Goal: Task Accomplishment & Management: Use online tool/utility

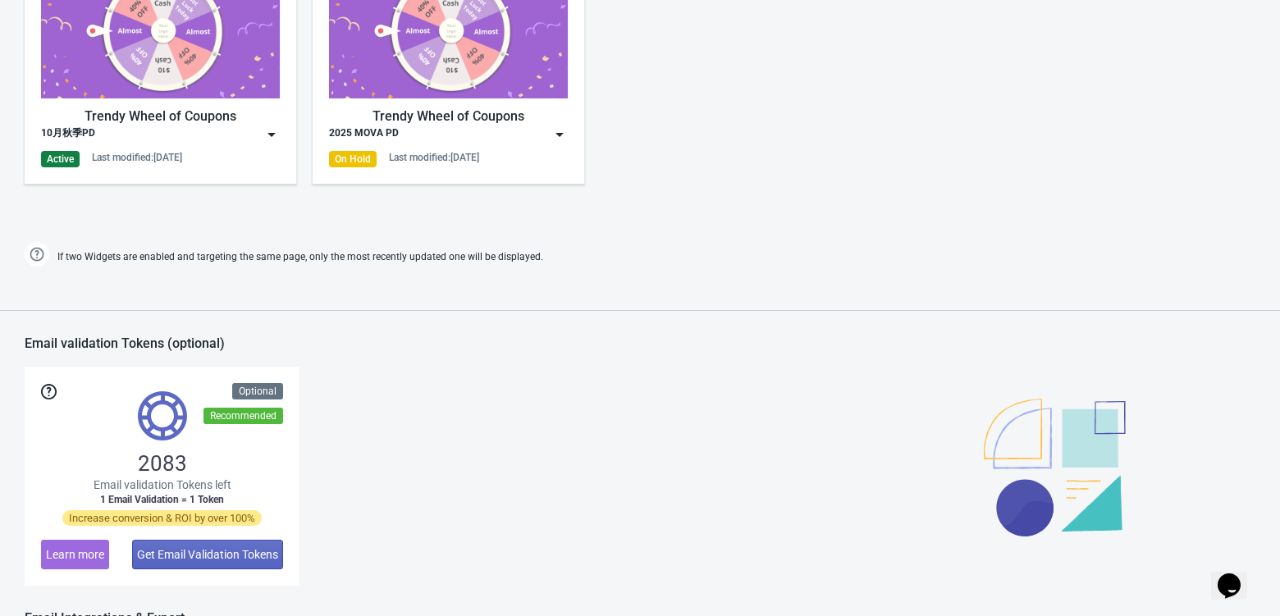
scroll to position [837, 0]
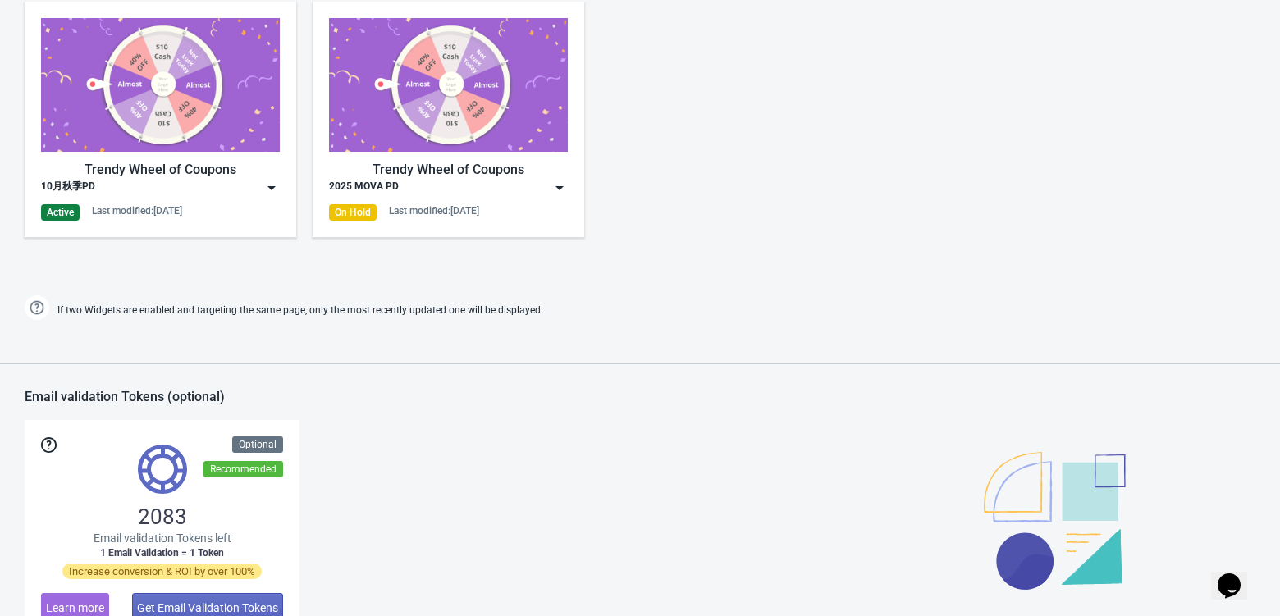
click at [268, 188] on img at bounding box center [271, 188] width 16 height 16
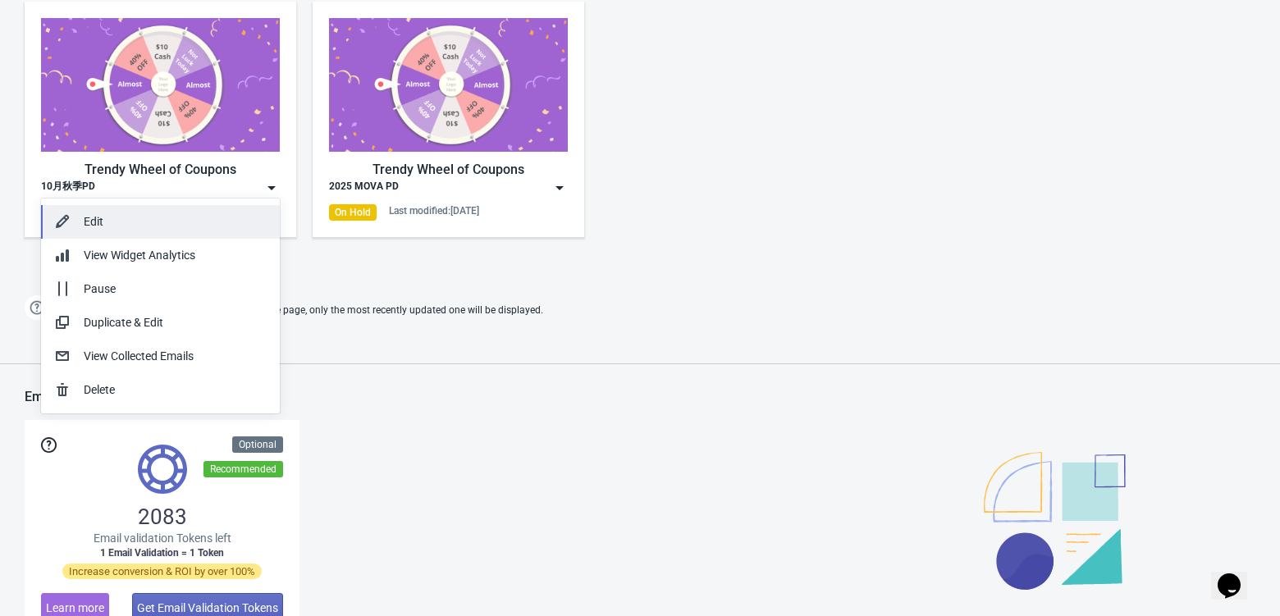
click at [153, 213] on div "Edit" at bounding box center [175, 221] width 183 height 17
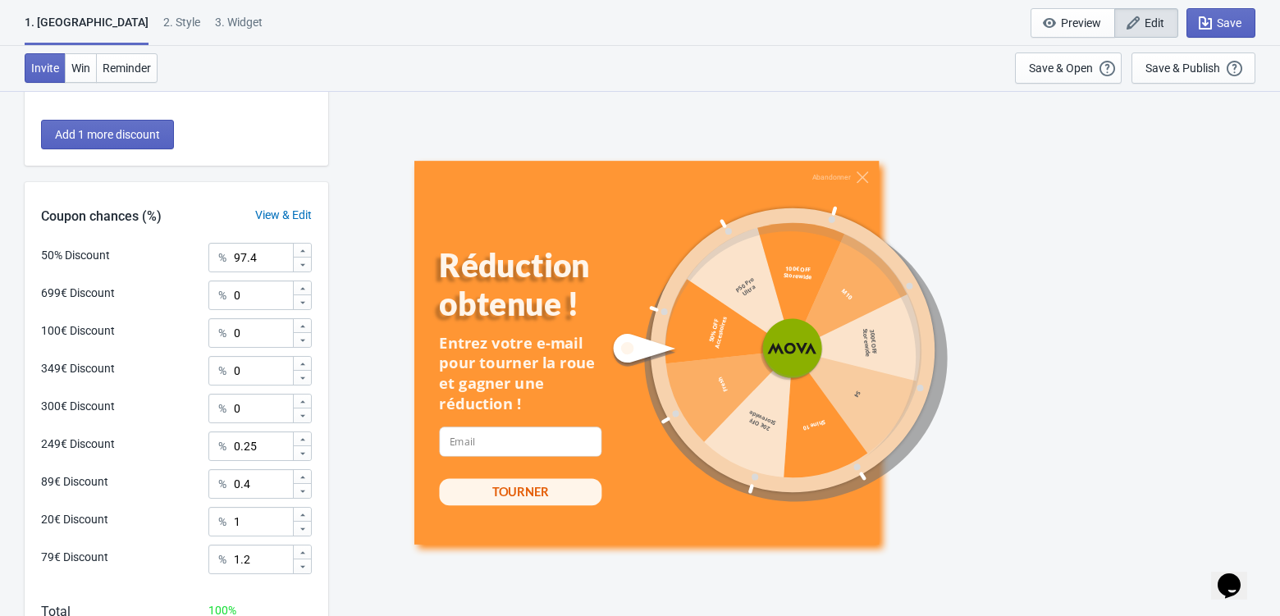
scroll to position [779, 0]
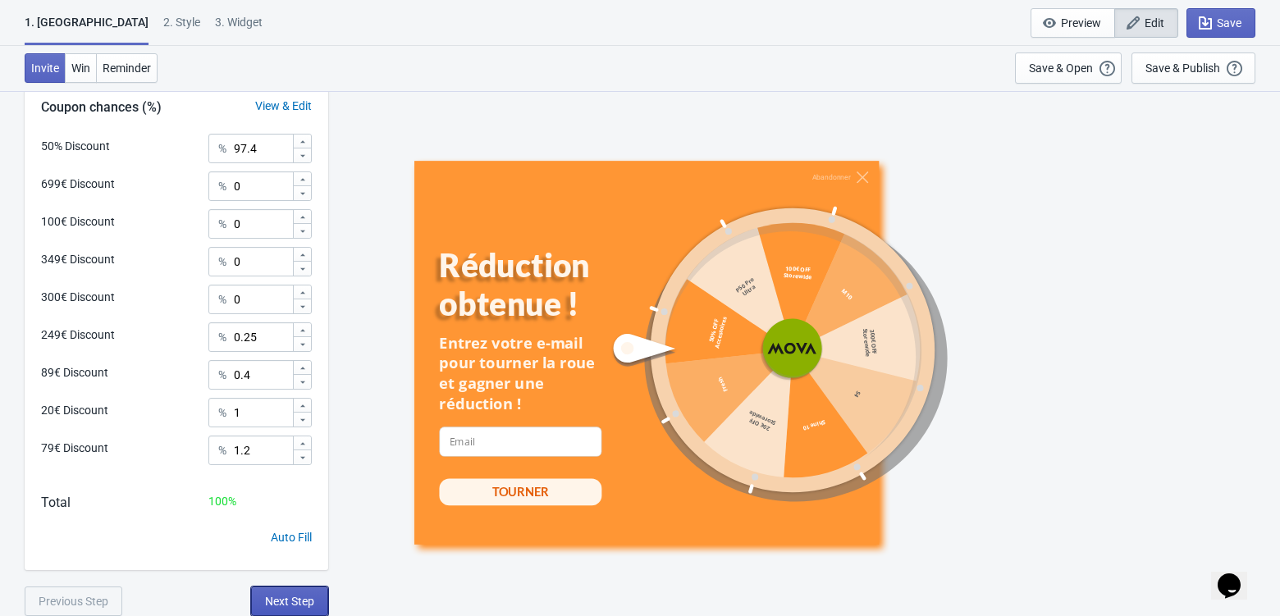
click at [294, 591] on button "Next Step" at bounding box center [289, 601] width 77 height 30
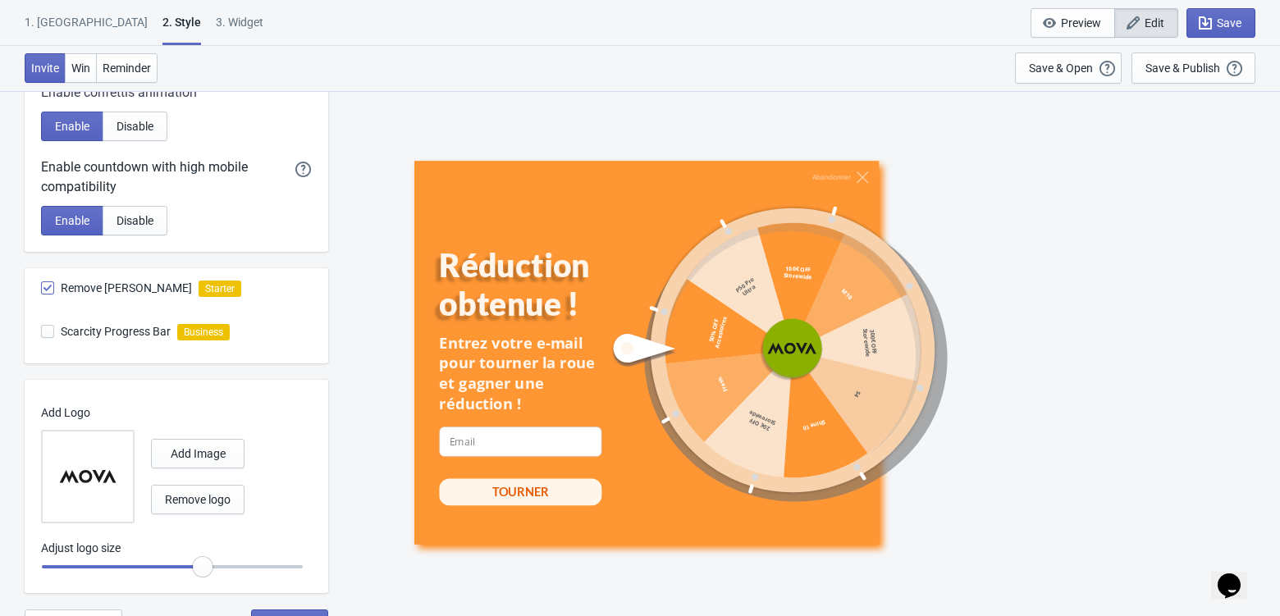
scroll to position [835, 0]
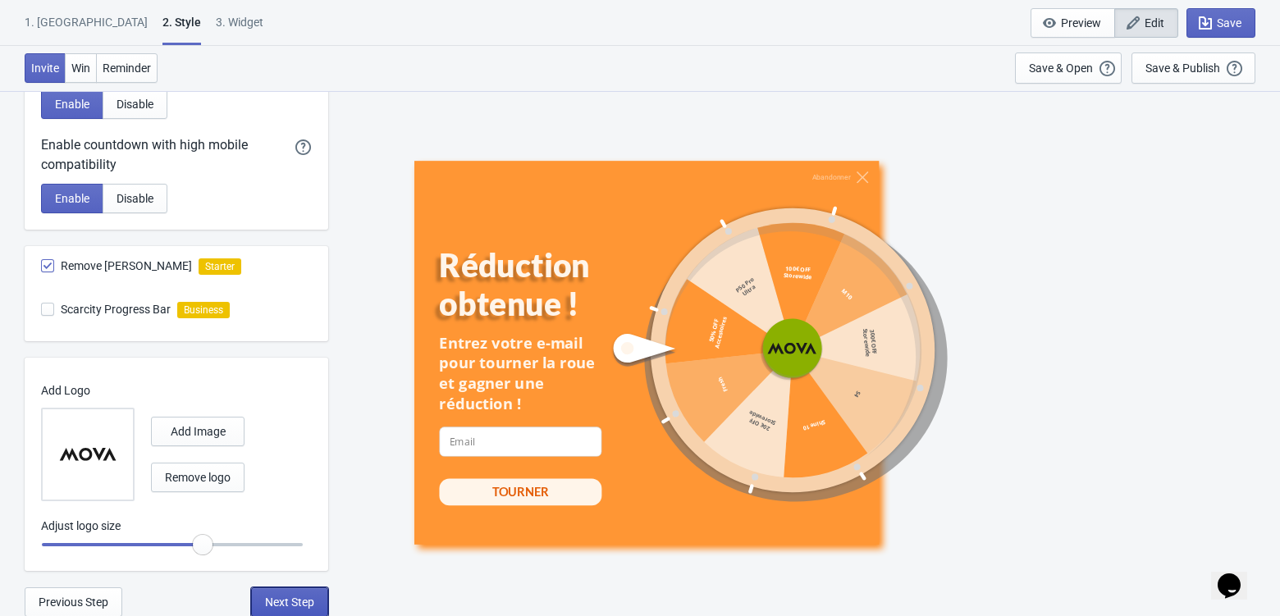
click at [291, 605] on span "Next Step" at bounding box center [289, 601] width 49 height 13
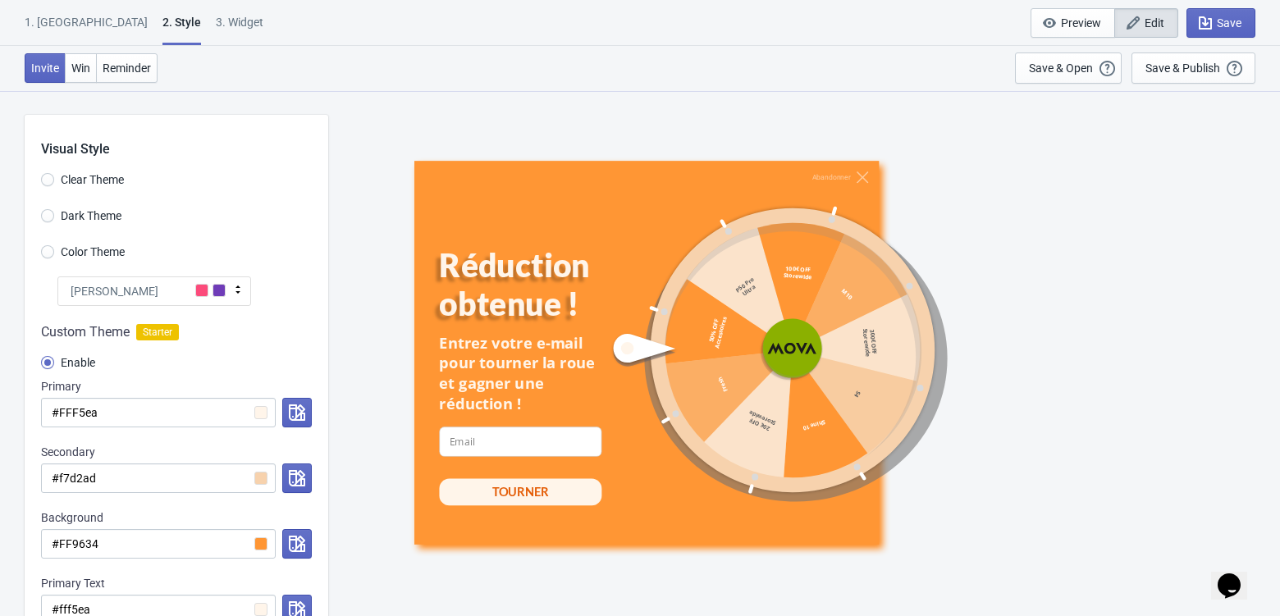
select select "specificURL"
select select "once"
select select "1"
select select "left"
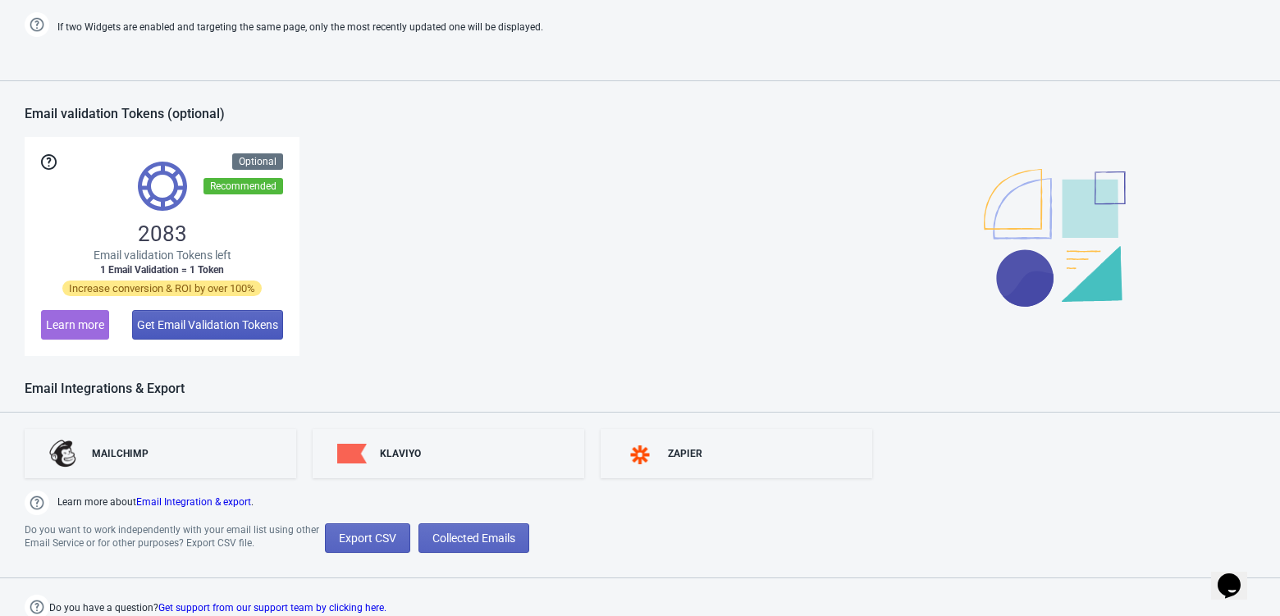
scroll to position [1021, 0]
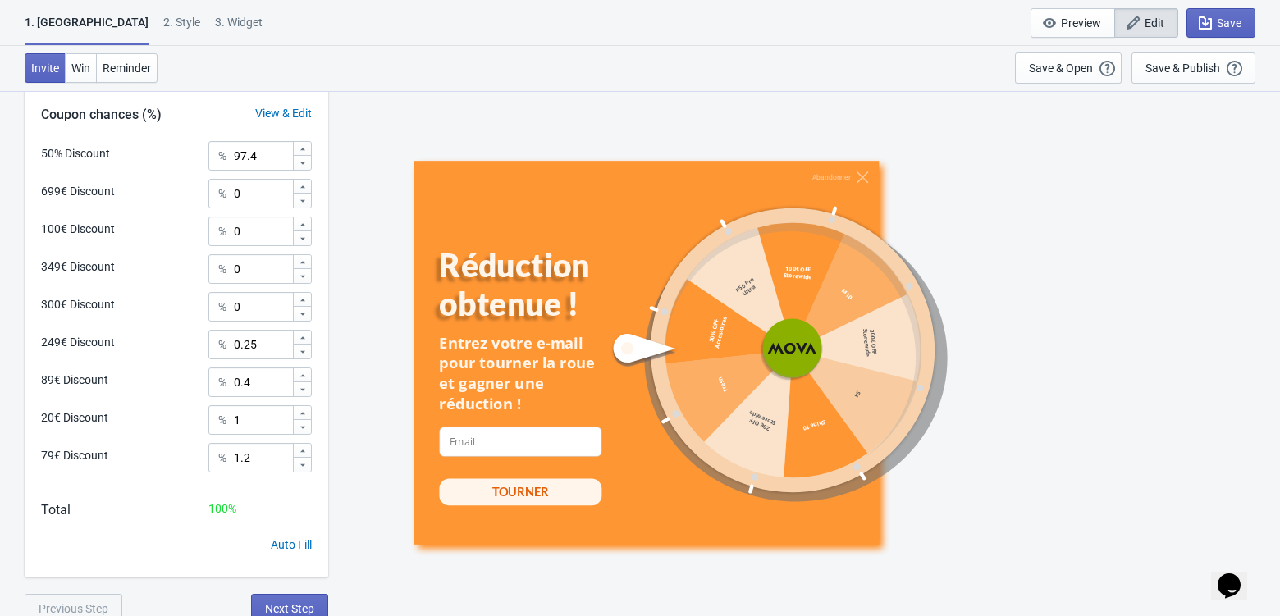
scroll to position [779, 0]
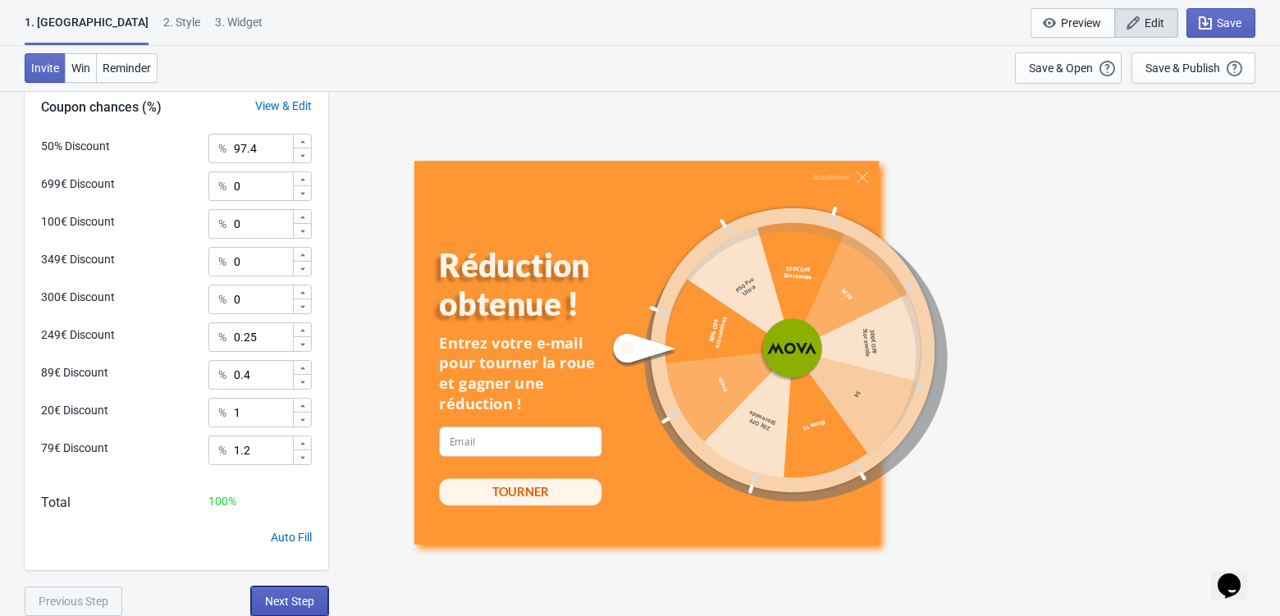
click at [299, 602] on span "Next Step" at bounding box center [289, 601] width 49 height 13
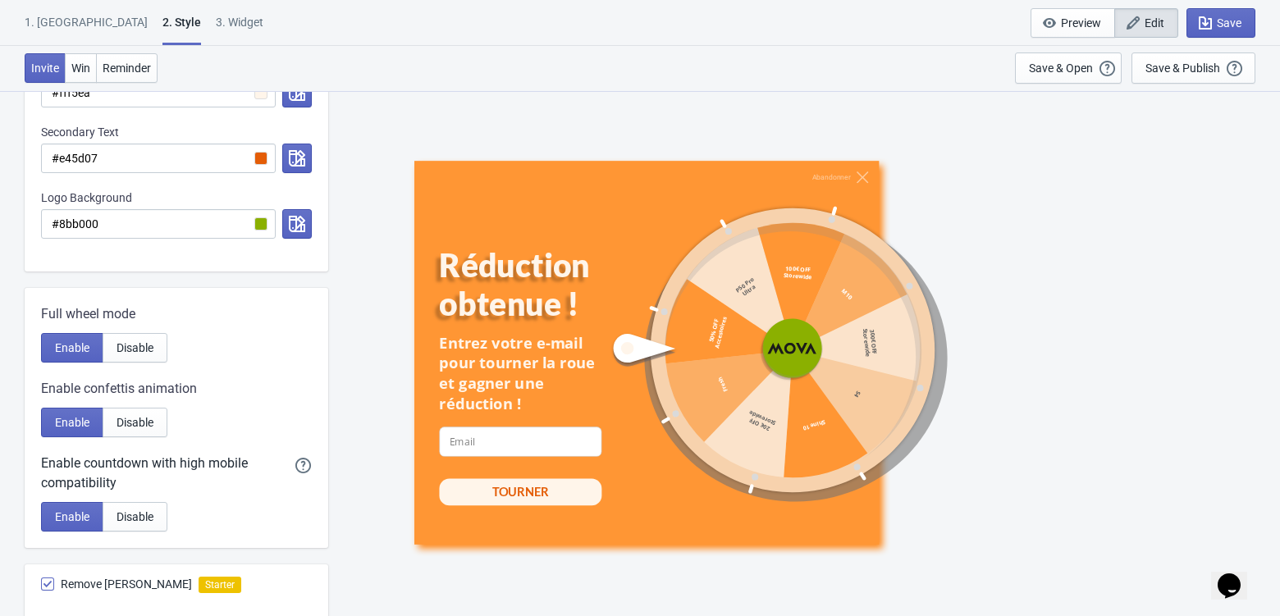
scroll to position [835, 0]
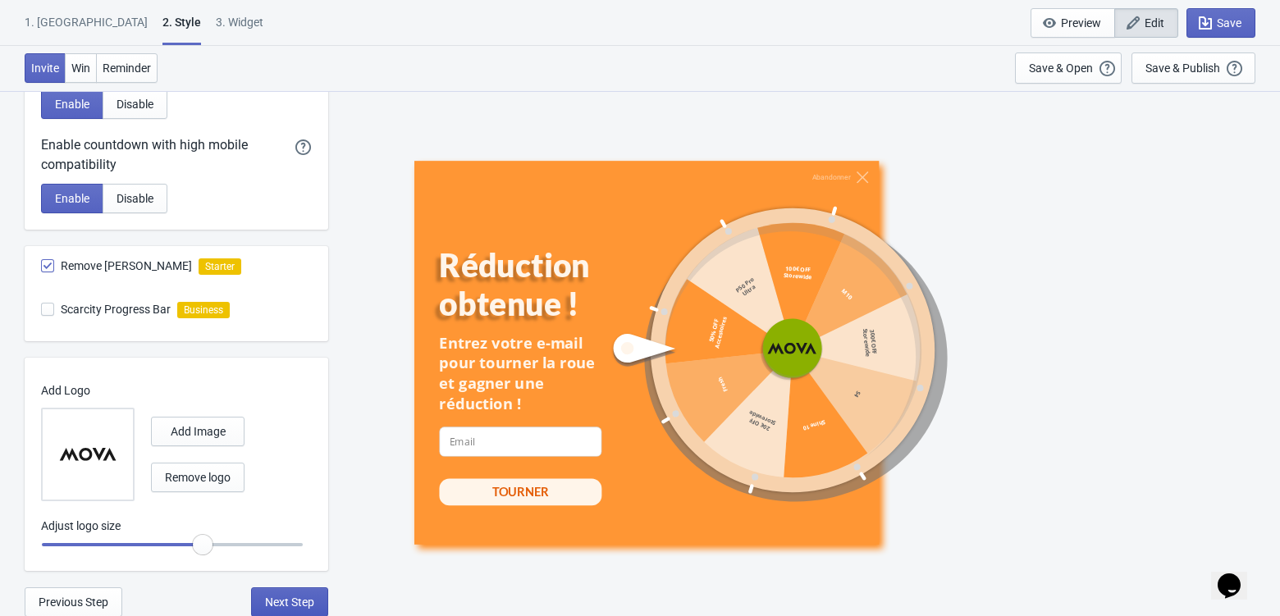
click at [301, 597] on span "Next Step" at bounding box center [289, 601] width 49 height 13
select select "specificURL"
select select "once"
select select "1"
select select "left"
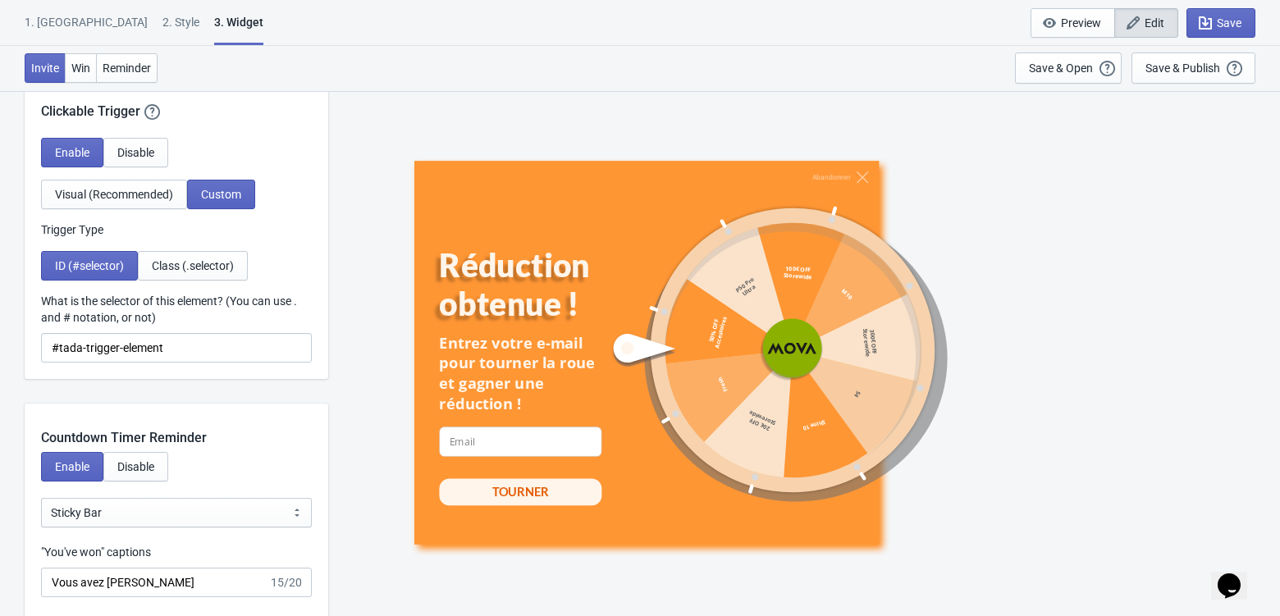
scroll to position [1773, 0]
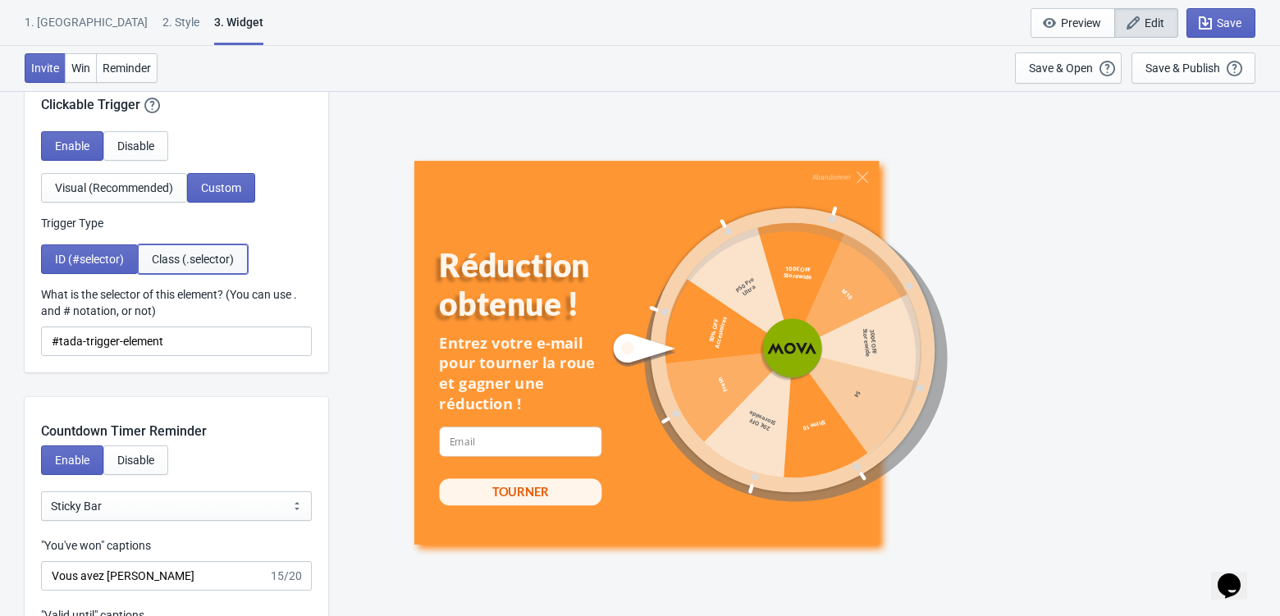
click at [217, 262] on span "Class (.selector)" at bounding box center [193, 259] width 82 height 13
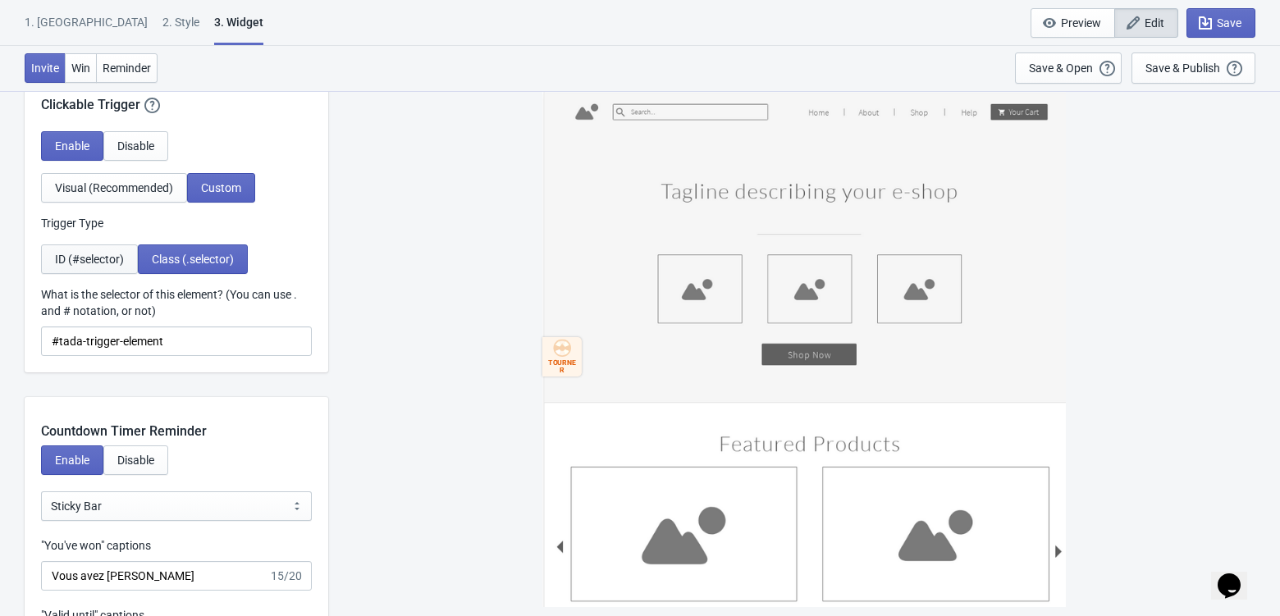
click at [94, 253] on span "ID (#selector)" at bounding box center [89, 259] width 69 height 13
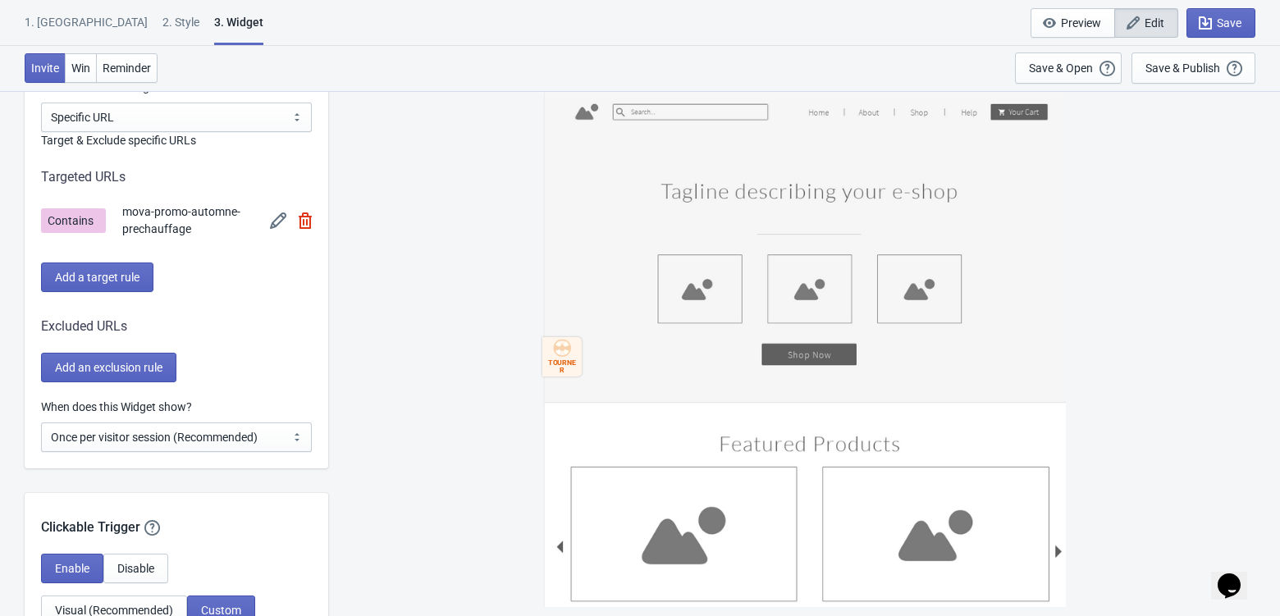
scroll to position [1348, 0]
click at [274, 222] on img at bounding box center [278, 222] width 16 height 16
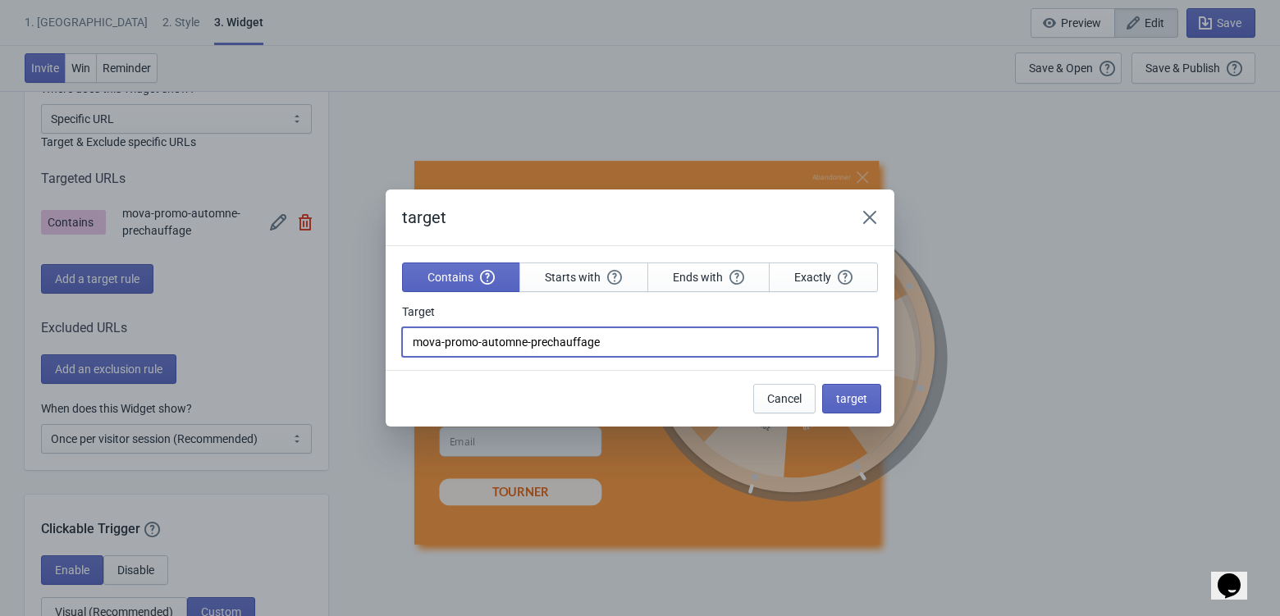
drag, startPoint x: 673, startPoint y: 349, endPoint x: 374, endPoint y: 340, distance: 299.5
click at [373, 340] on div "target Contains Starts with Ends with Exactly Target mova-promo-automne-prechau…" at bounding box center [640, 307] width 1280 height 237
paste input "promotion-automne-2025"
type input "promotion-automne-2025"
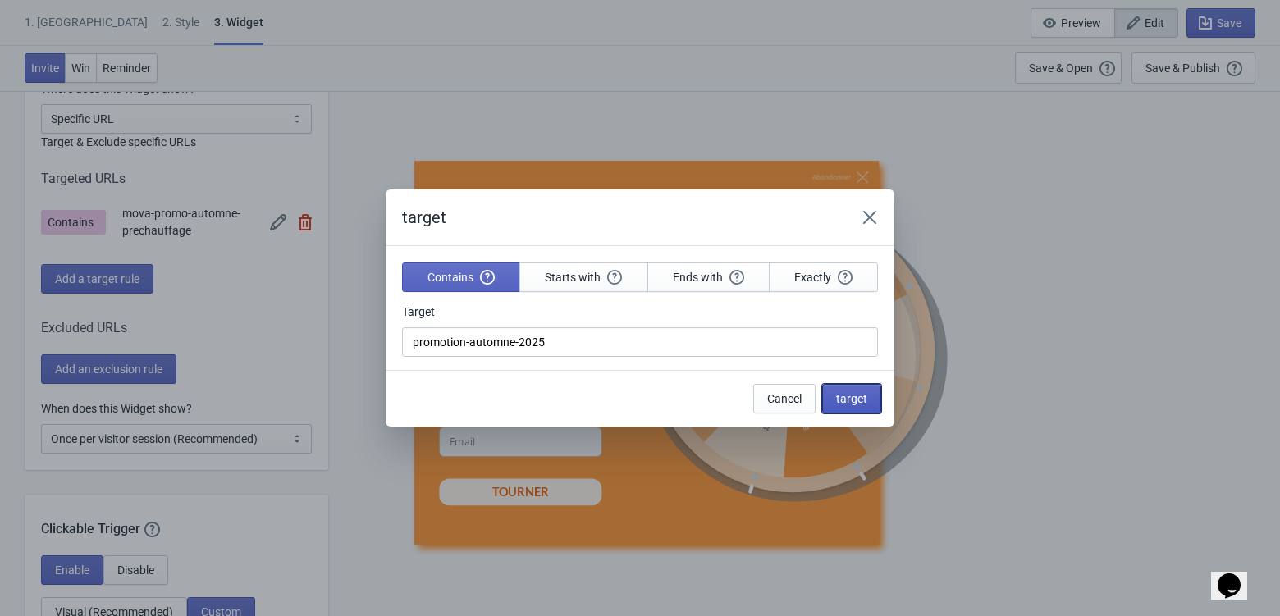
click at [859, 400] on span "target" at bounding box center [851, 398] width 31 height 13
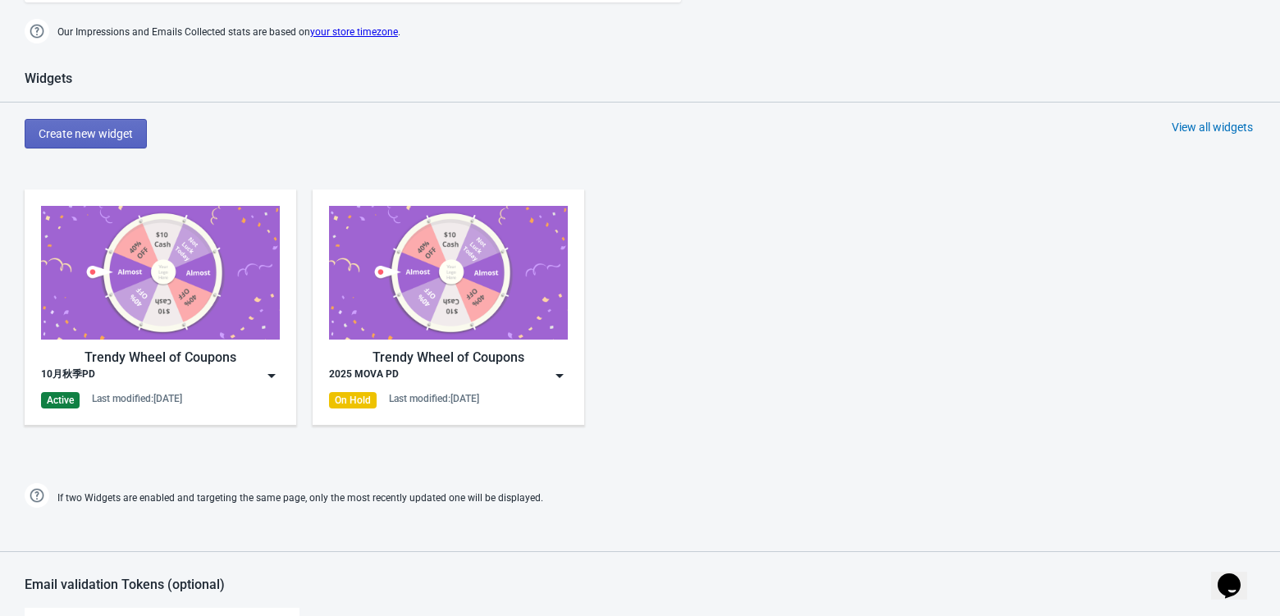
scroll to position [653, 0]
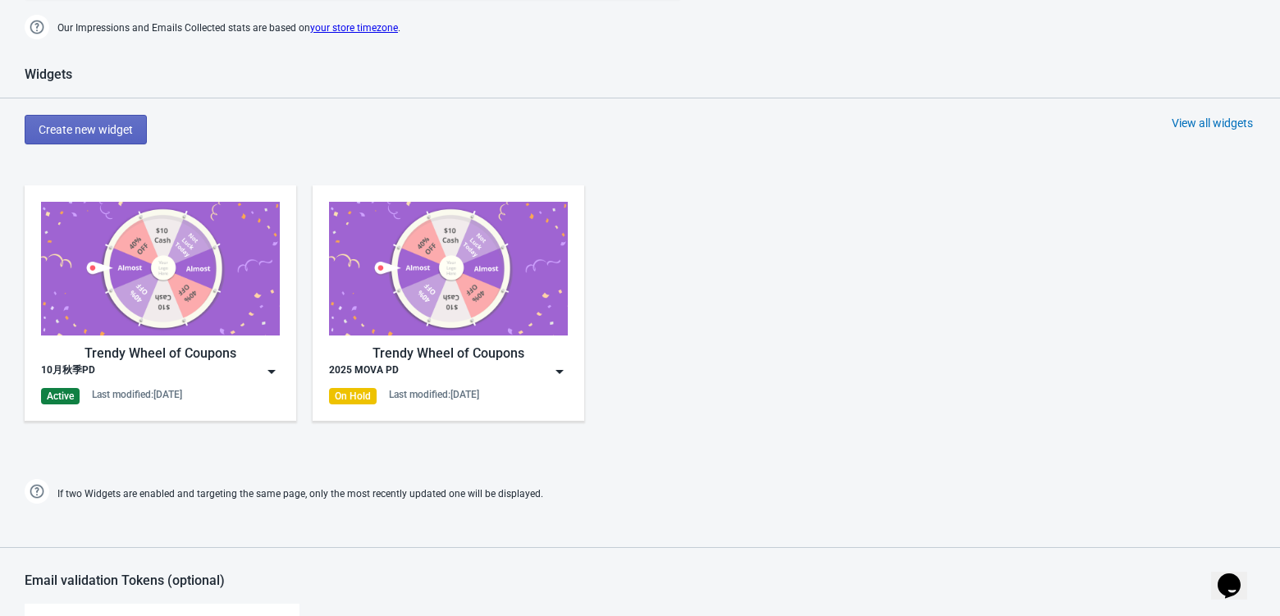
click at [271, 370] on img at bounding box center [271, 371] width 16 height 16
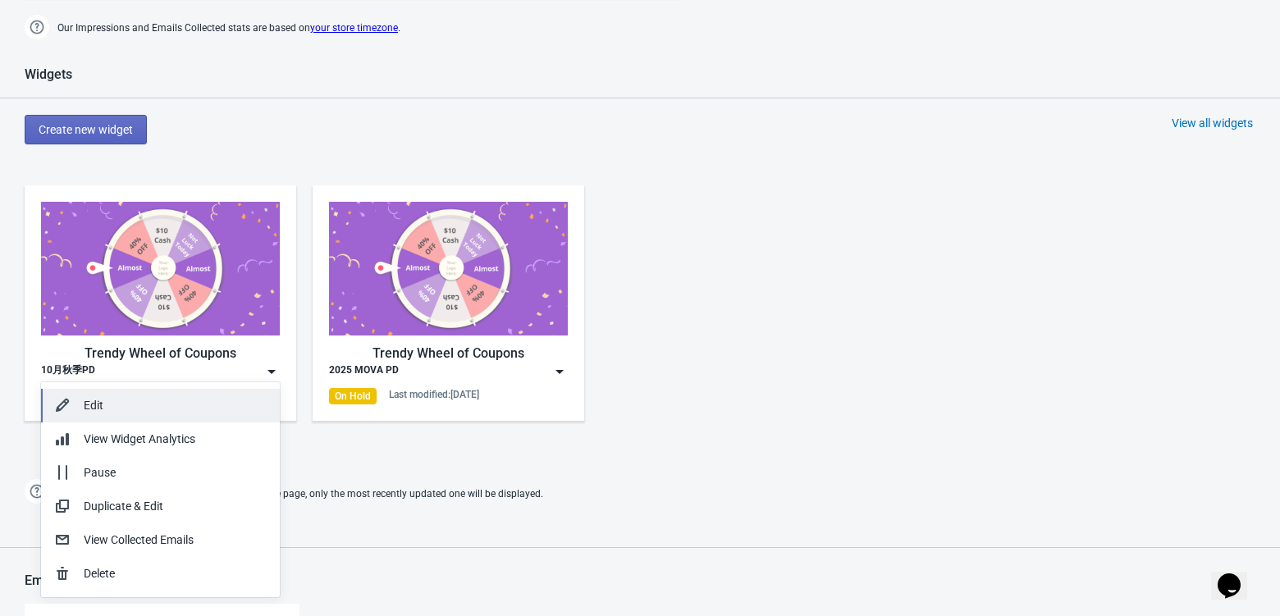
click at [173, 401] on div "Edit" at bounding box center [175, 405] width 183 height 17
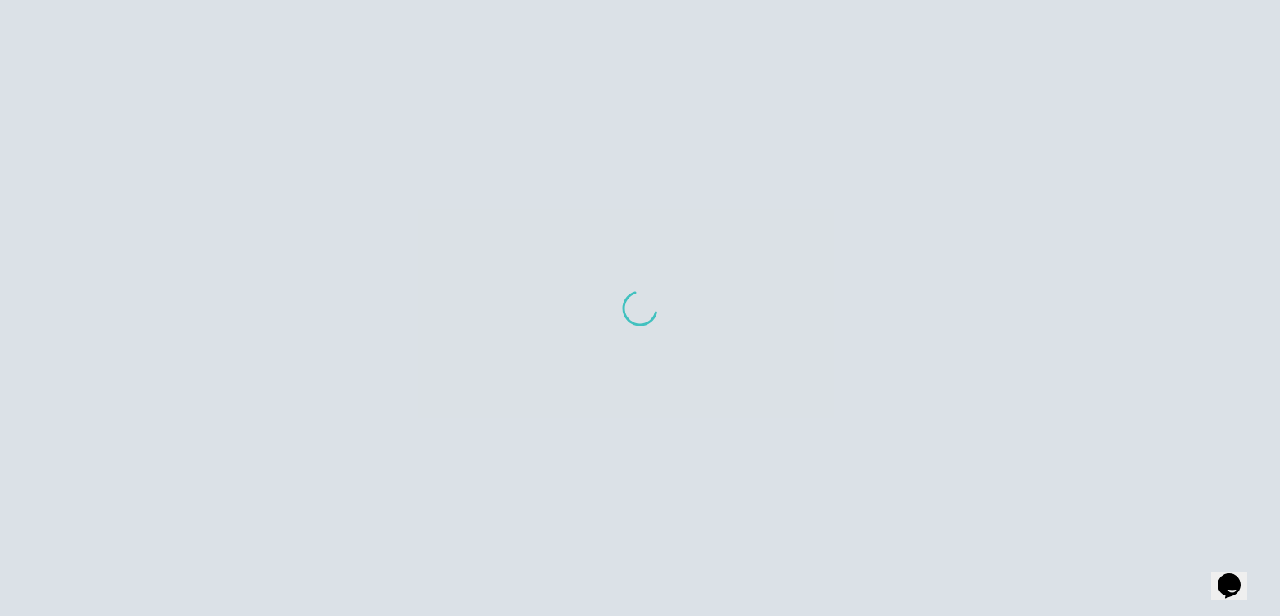
scroll to position [705, 0]
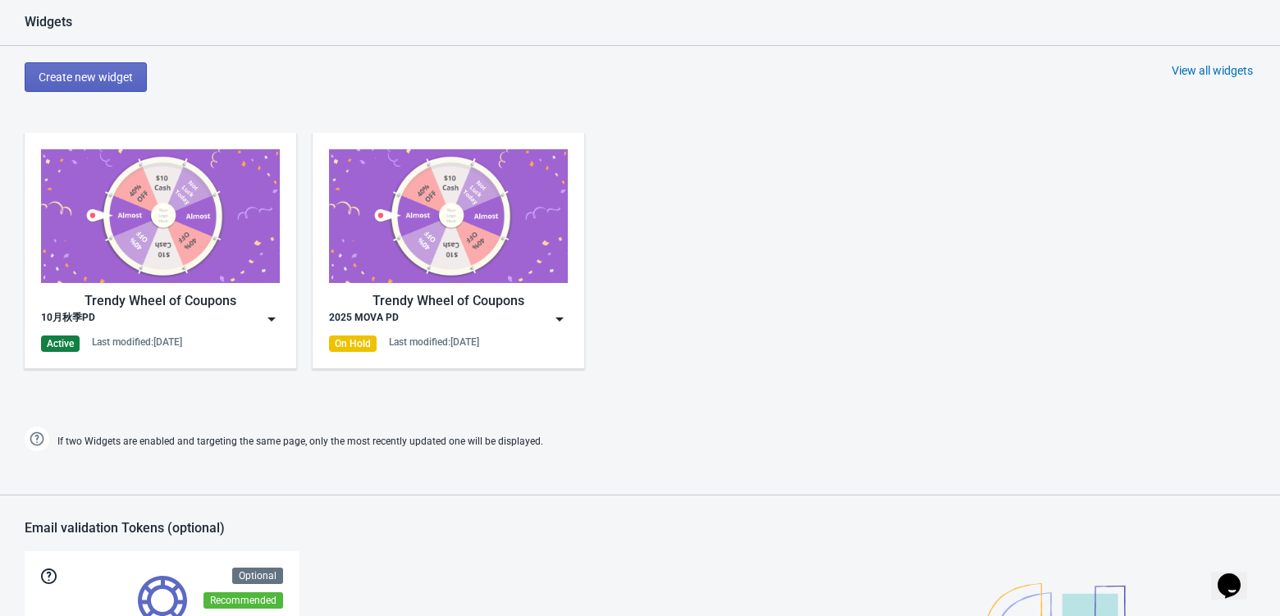
click at [275, 313] on img at bounding box center [271, 319] width 16 height 16
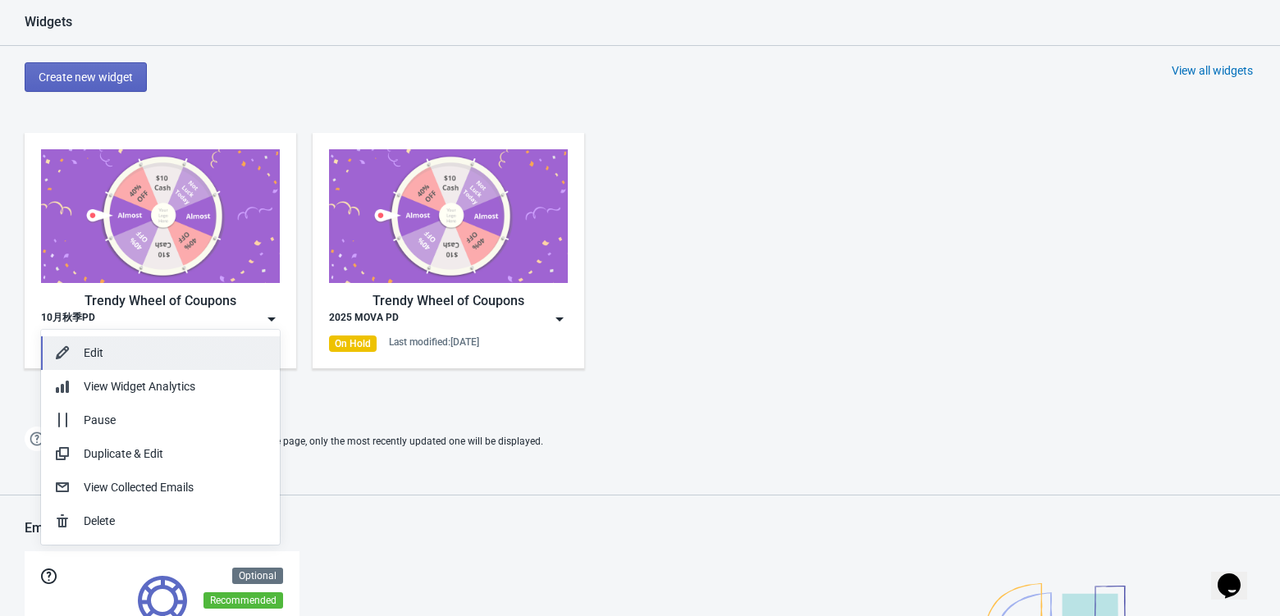
click at [208, 352] on div "Edit" at bounding box center [175, 352] width 183 height 17
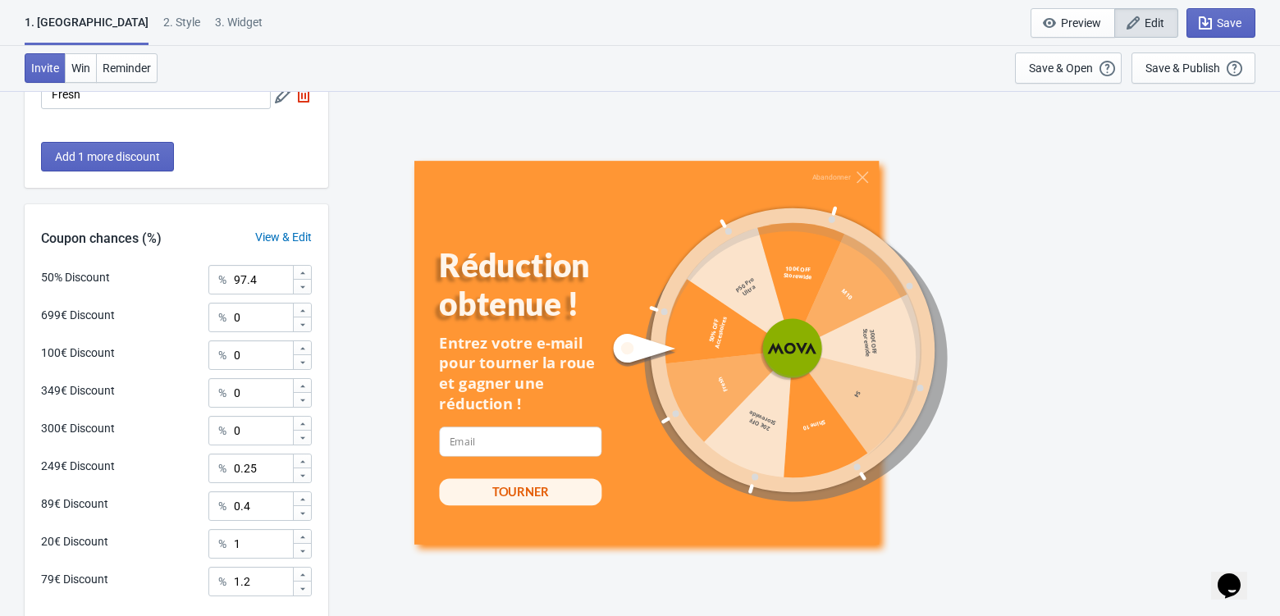
scroll to position [779, 0]
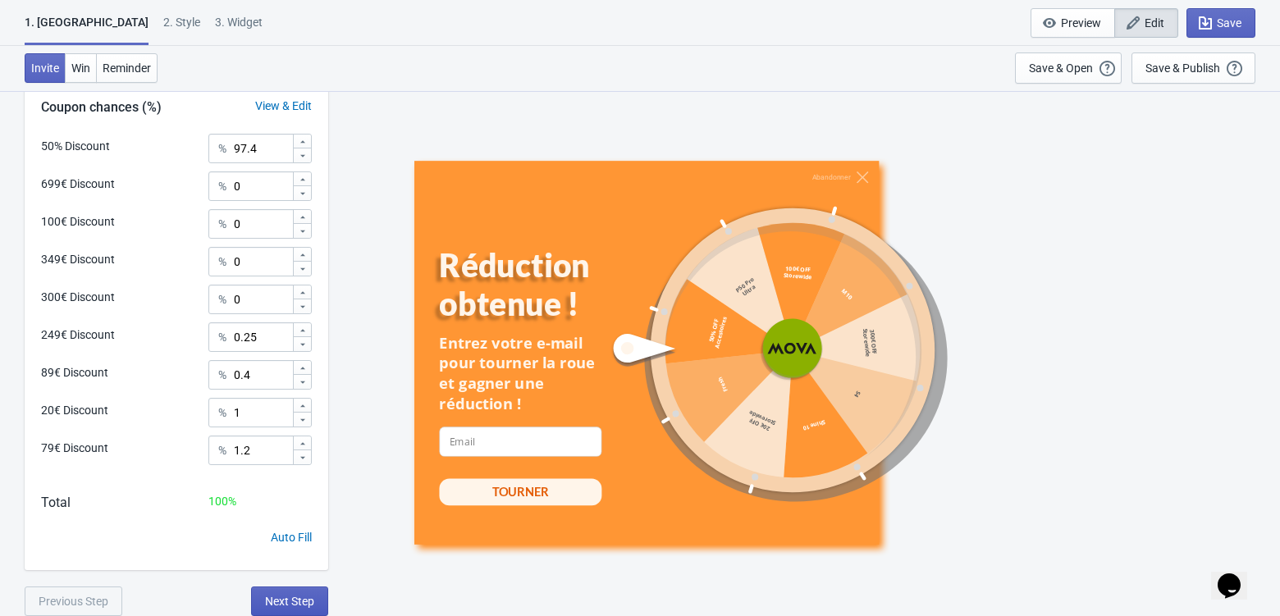
click at [294, 591] on button "Next Step" at bounding box center [289, 601] width 77 height 30
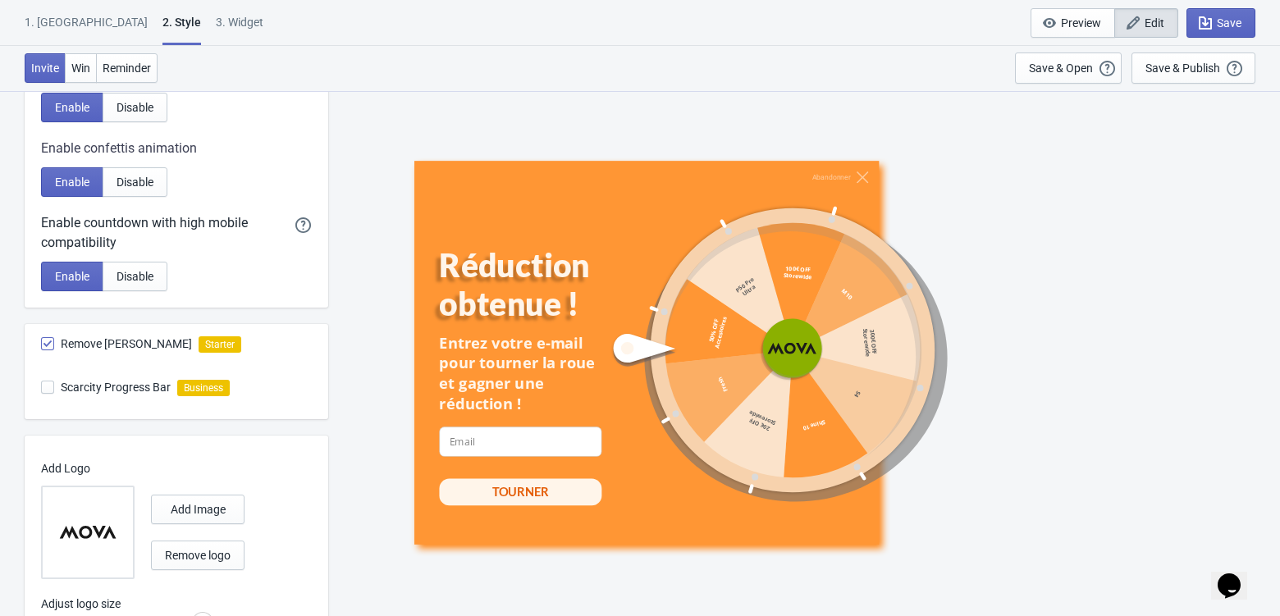
scroll to position [835, 0]
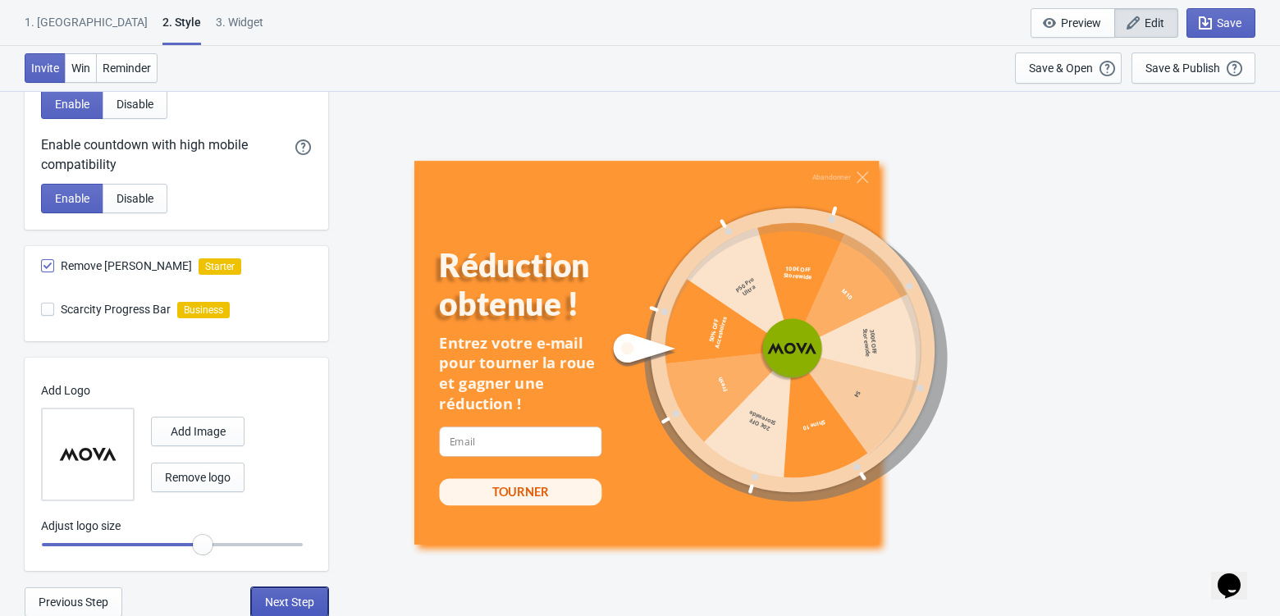
click at [306, 596] on span "Next Step" at bounding box center [289, 601] width 49 height 13
select select "specificURL"
select select "once"
select select "1"
select select "left"
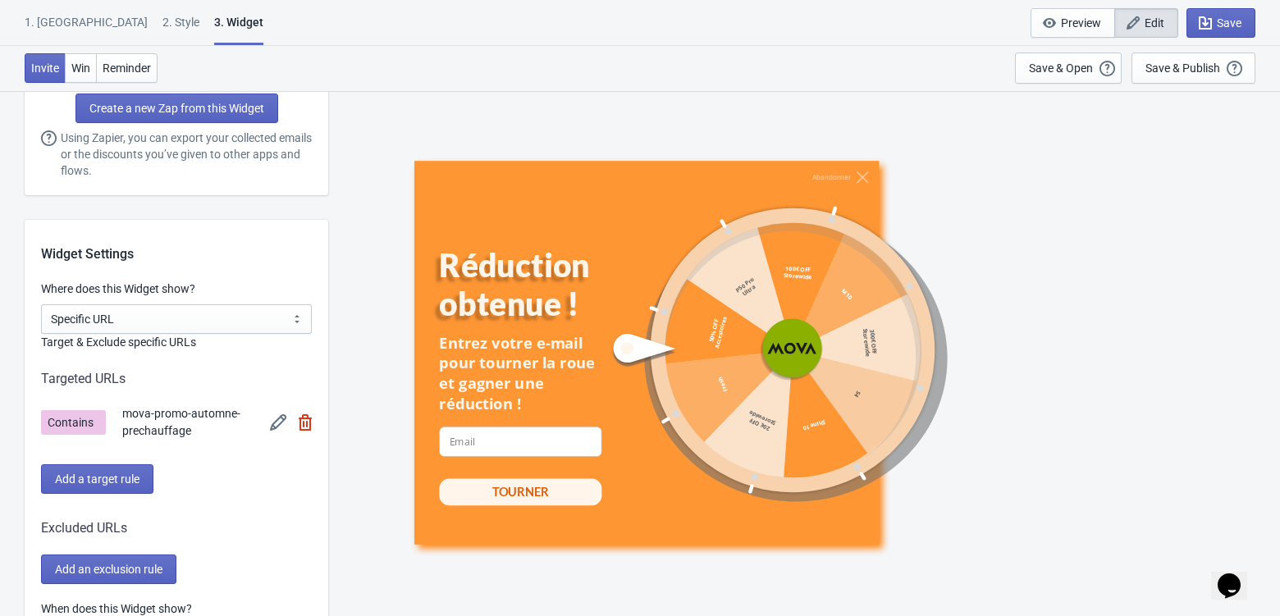
scroll to position [1151, 0]
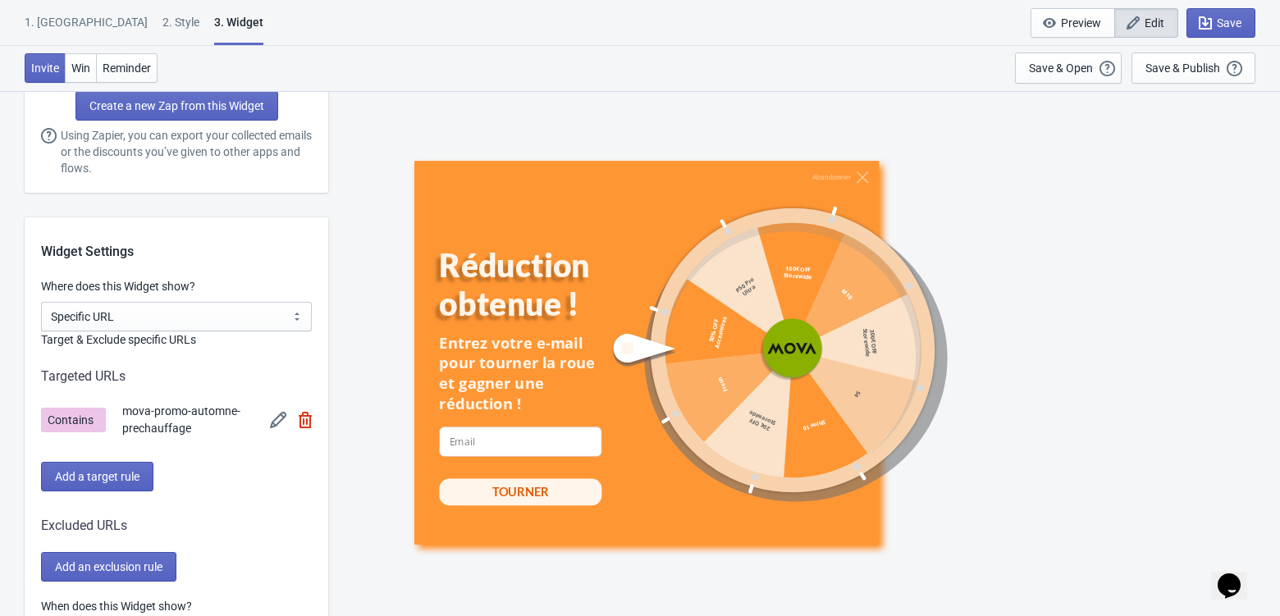
click at [271, 422] on img at bounding box center [278, 420] width 16 height 16
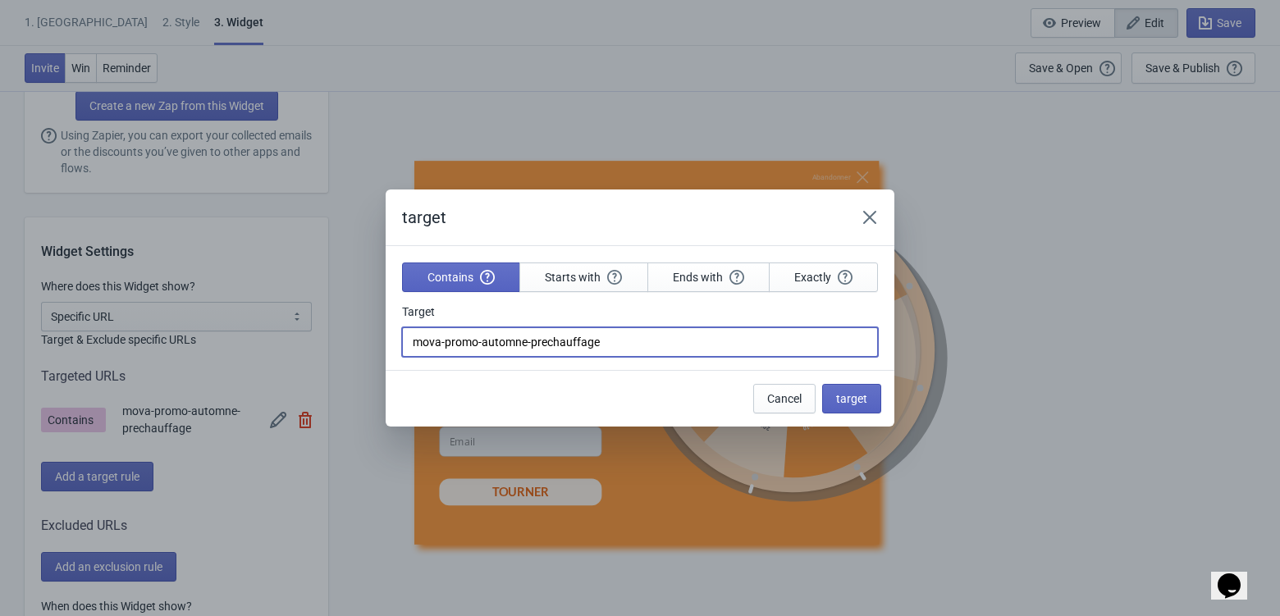
drag, startPoint x: 632, startPoint y: 349, endPoint x: 396, endPoint y: 332, distance: 236.8
click at [396, 332] on section "Contains Starts with Ends with Exactly Target mova-promo-automne-prechauffage" at bounding box center [640, 308] width 509 height 124
paste input "promotion-automne-2025"
type input "promotion-automne-2025"
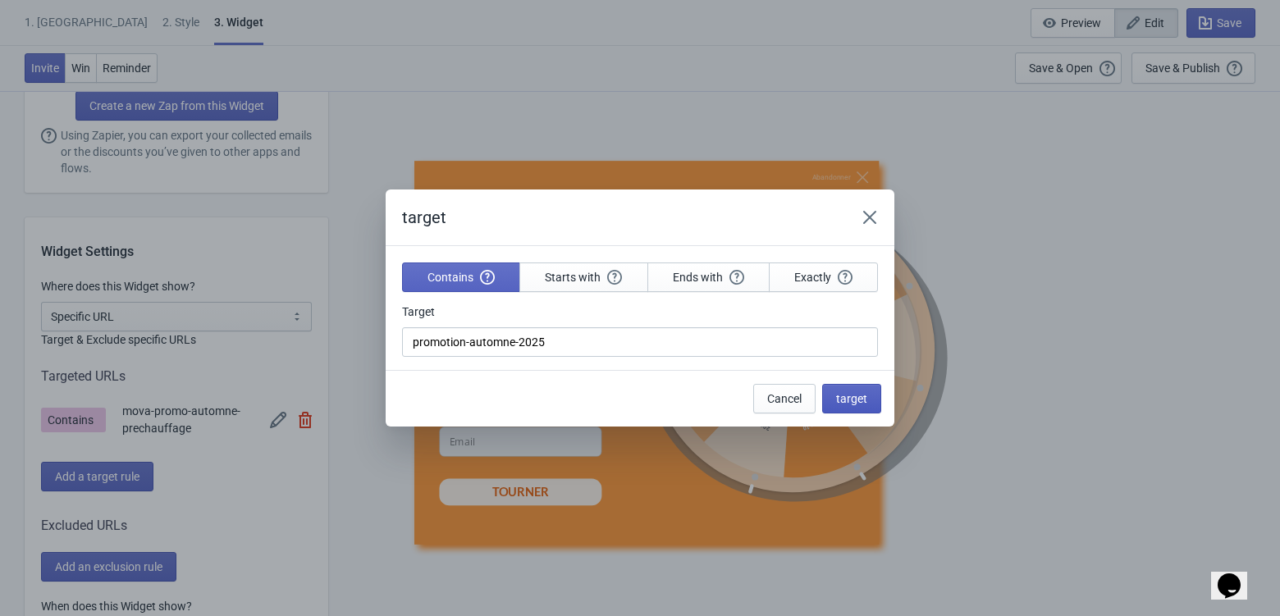
click at [855, 398] on span "target" at bounding box center [851, 398] width 31 height 13
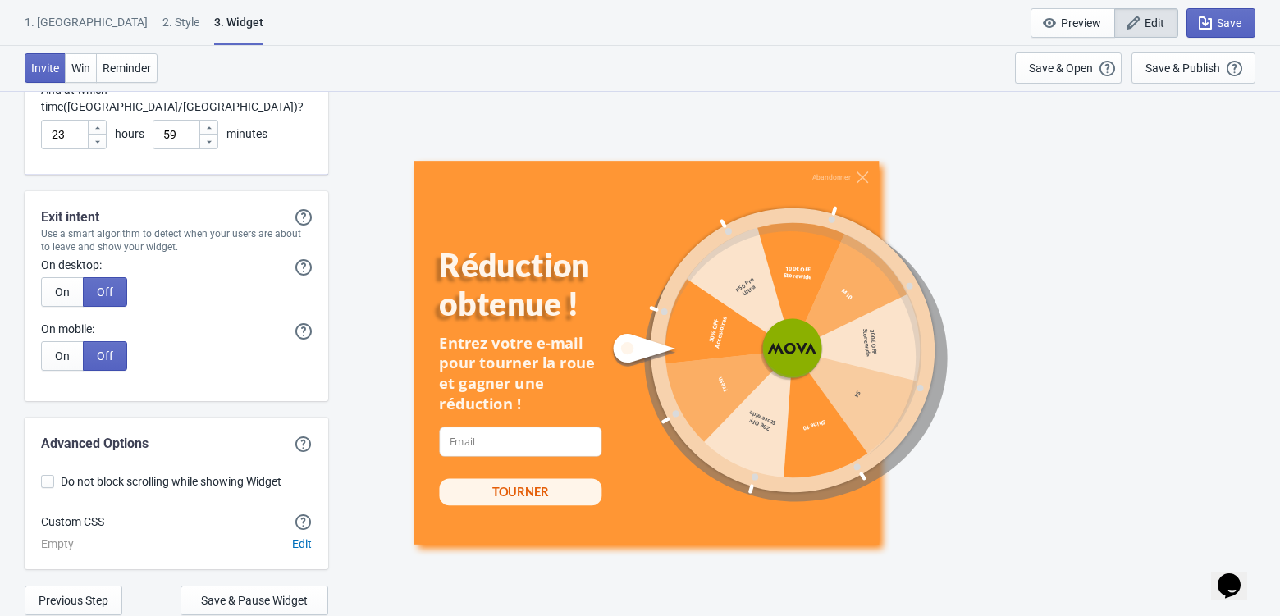
scroll to position [4739, 0]
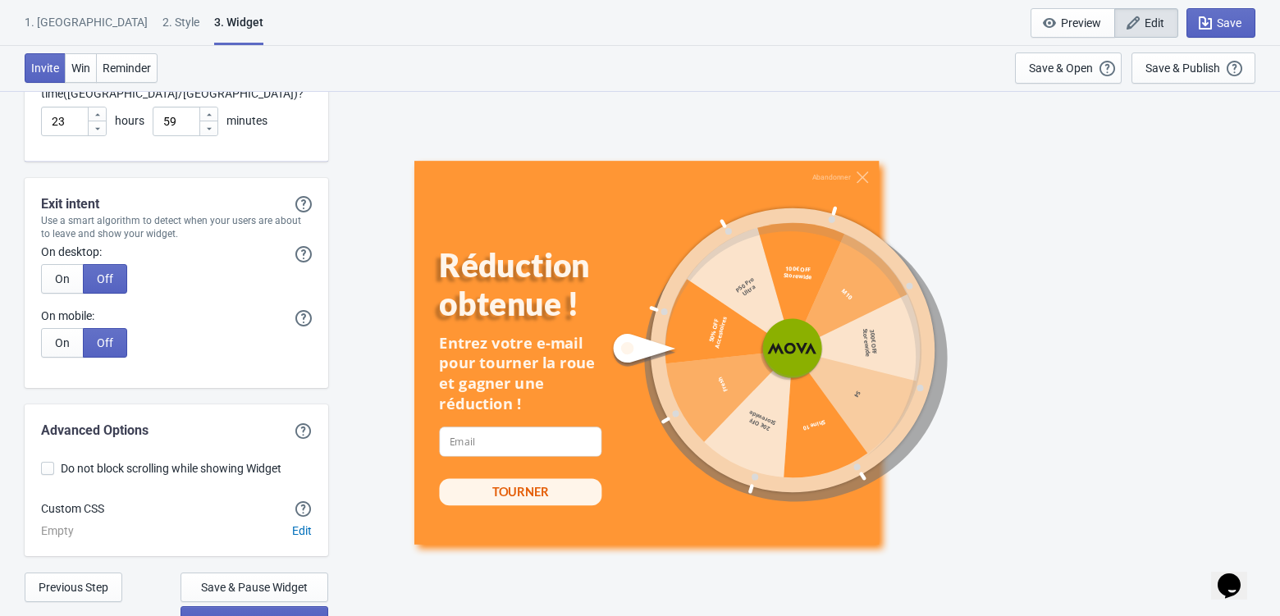
click at [268, 614] on span "Save & Publish on Store" at bounding box center [254, 620] width 120 height 13
